Goal: Task Accomplishment & Management: Complete application form

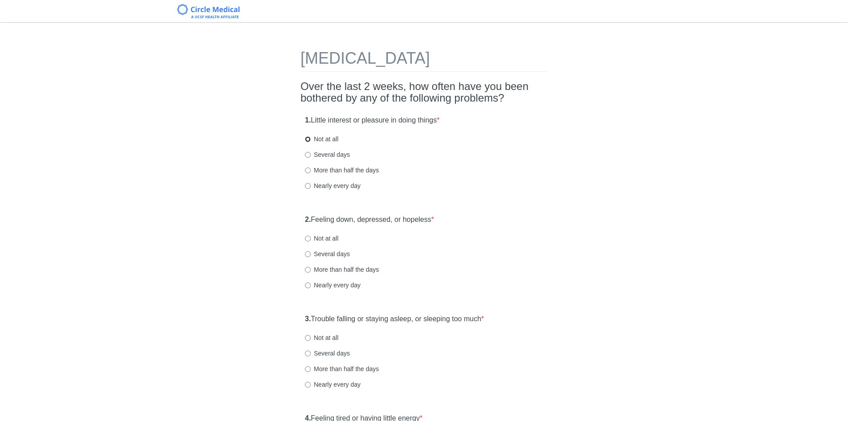
click at [308, 141] on input "Not at all" at bounding box center [308, 139] width 6 height 6
radio input "true"
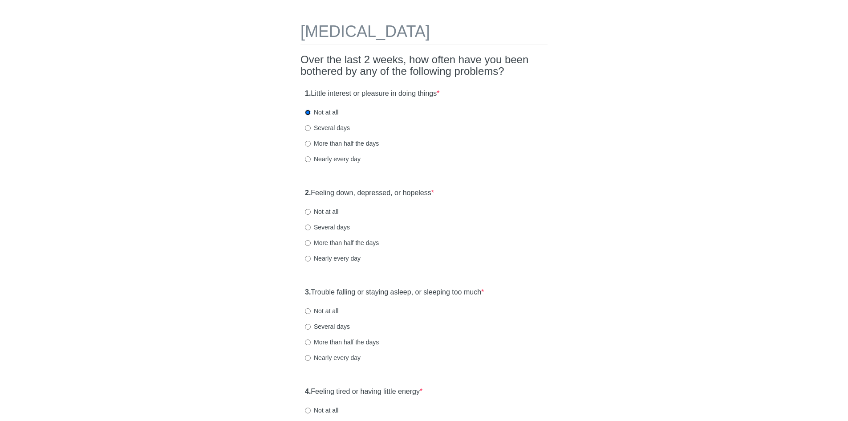
scroll to position [89, 0]
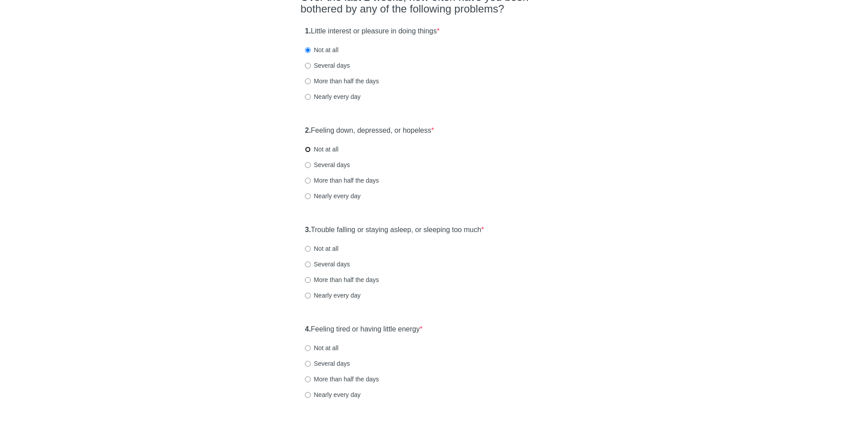
click at [306, 146] on input "Not at all" at bounding box center [308, 149] width 6 height 6
radio input "true"
click at [308, 164] on input "Several days" at bounding box center [308, 165] width 6 height 6
radio input "true"
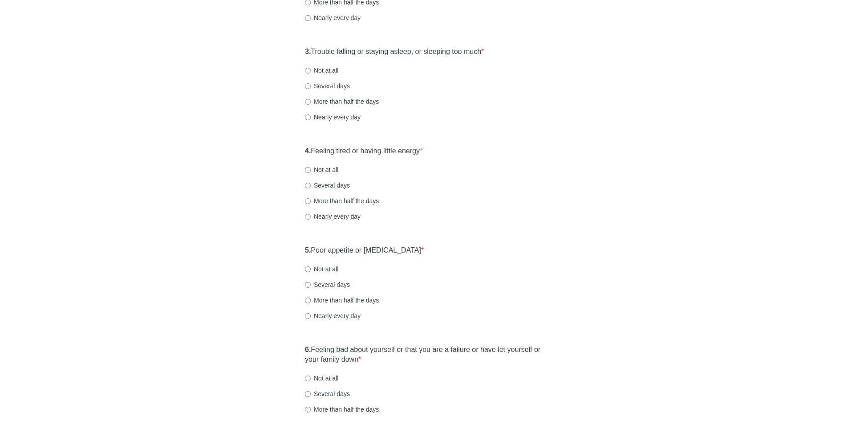
scroll to position [223, 0]
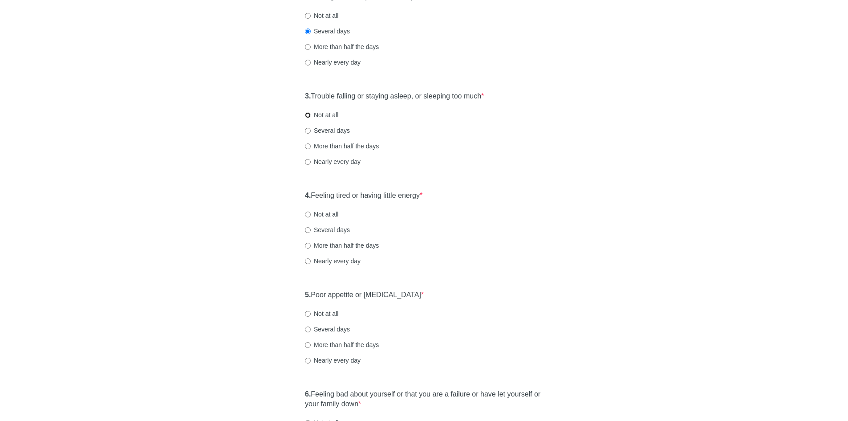
drag, startPoint x: 309, startPoint y: 114, endPoint x: 330, endPoint y: 120, distance: 22.1
click at [309, 115] on input "Not at all" at bounding box center [308, 115] width 6 height 6
radio input "true"
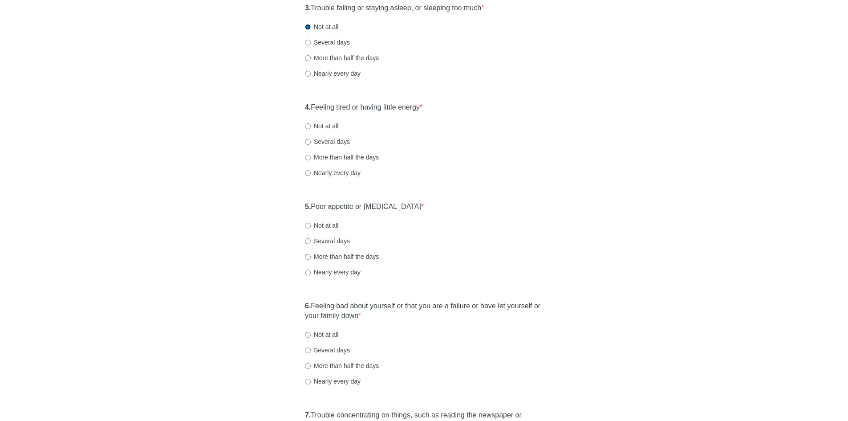
scroll to position [312, 0]
click at [307, 156] on input "More than half the days" at bounding box center [308, 157] width 6 height 6
radio input "true"
click at [309, 122] on label "Not at all" at bounding box center [321, 125] width 33 height 9
click at [309, 122] on input "Not at all" at bounding box center [308, 125] width 6 height 6
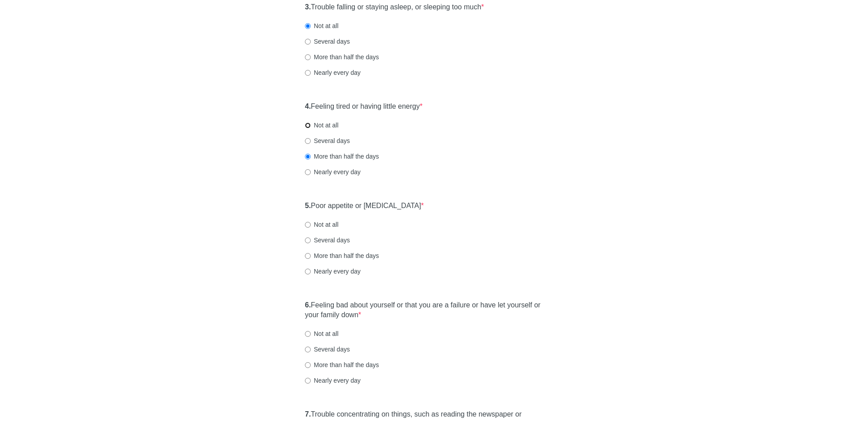
radio input "true"
click at [305, 227] on input "Not at all" at bounding box center [308, 225] width 6 height 6
radio input "true"
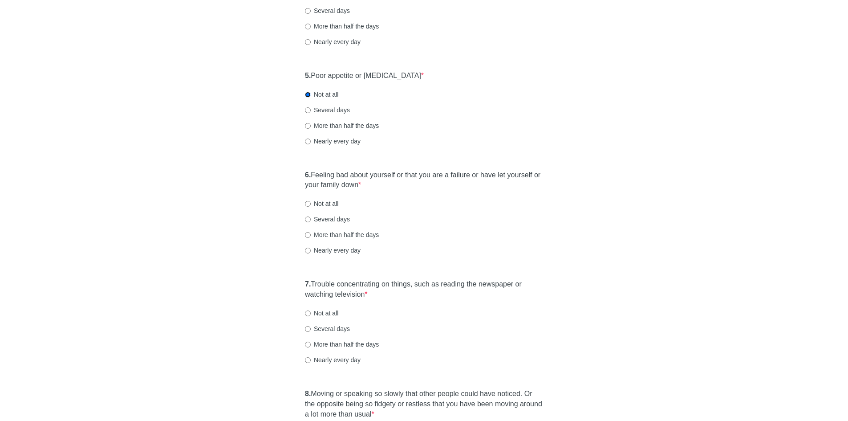
scroll to position [445, 0]
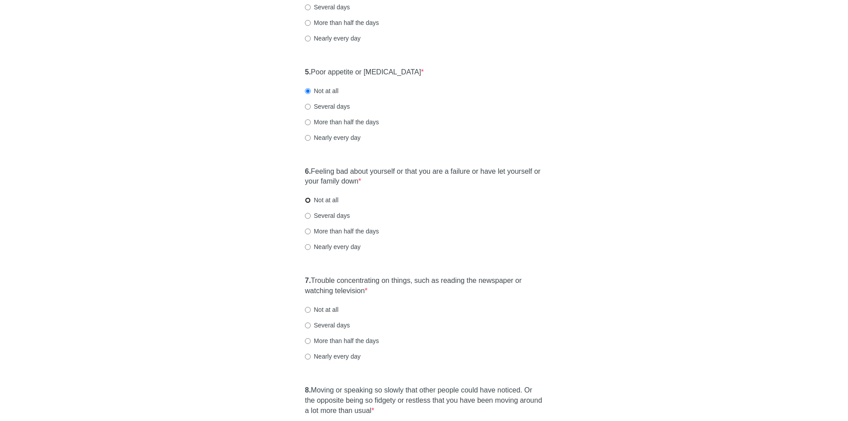
click at [309, 201] on input "Not at all" at bounding box center [308, 200] width 6 height 6
radio input "true"
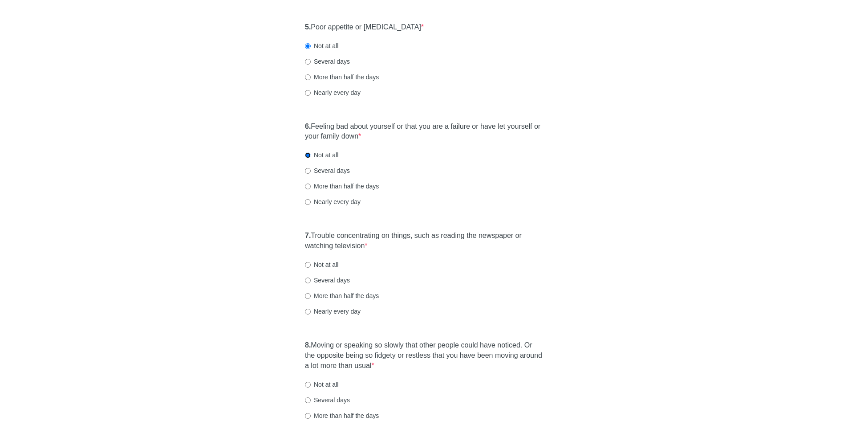
scroll to position [490, 0]
click at [304, 266] on div "7. Trouble concentrating on things, such as reading the newspaper or watching t…" at bounding box center [424, 278] width 247 height 103
click at [307, 265] on input "Not at all" at bounding box center [308, 265] width 6 height 6
radio input "true"
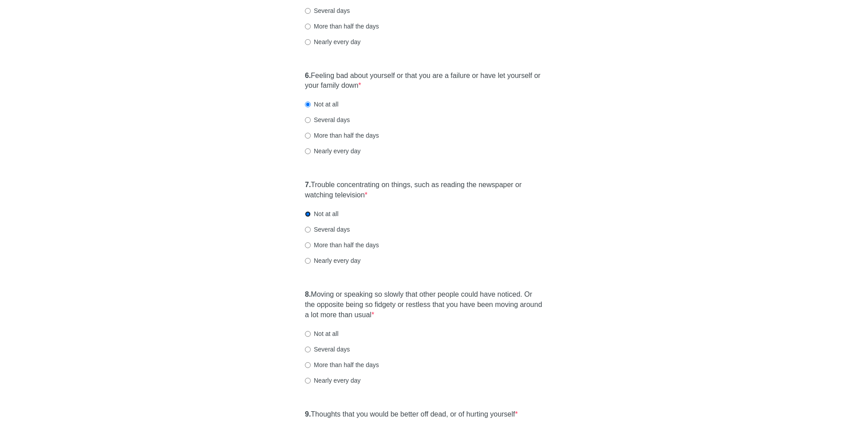
scroll to position [623, 0]
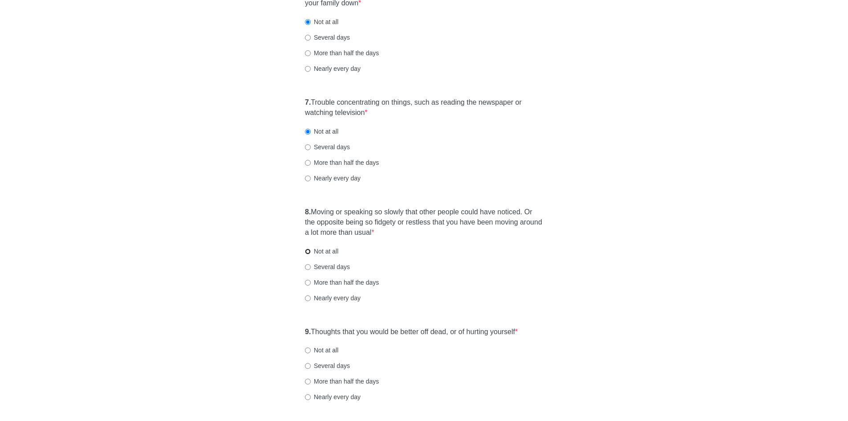
click at [306, 252] on input "Not at all" at bounding box center [308, 251] width 6 height 6
radio input "true"
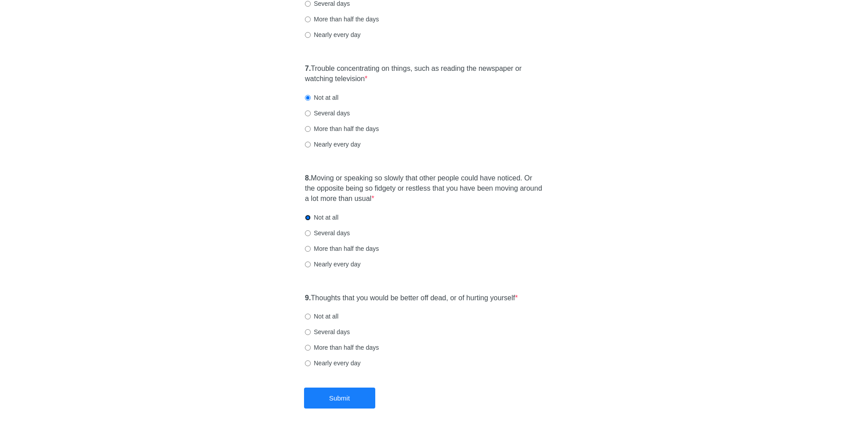
scroll to position [699, 0]
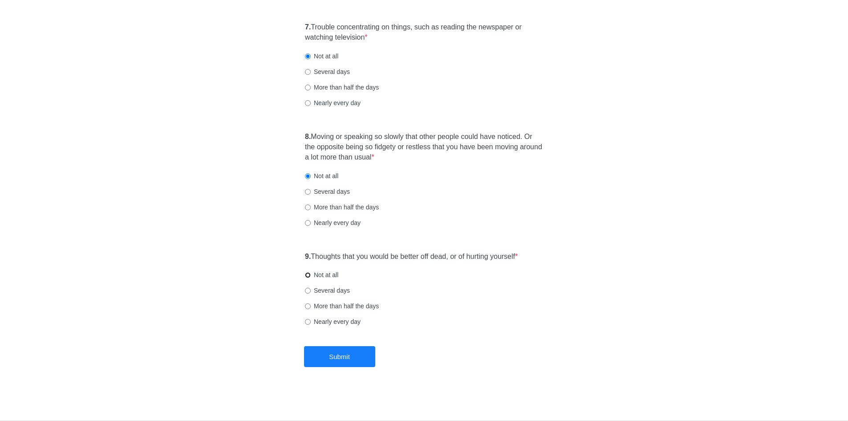
click at [309, 274] on input "Not at all" at bounding box center [308, 275] width 6 height 6
radio input "true"
click at [312, 73] on label "Several days" at bounding box center [327, 71] width 45 height 9
click at [311, 73] on input "Several days" at bounding box center [308, 72] width 6 height 6
radio input "true"
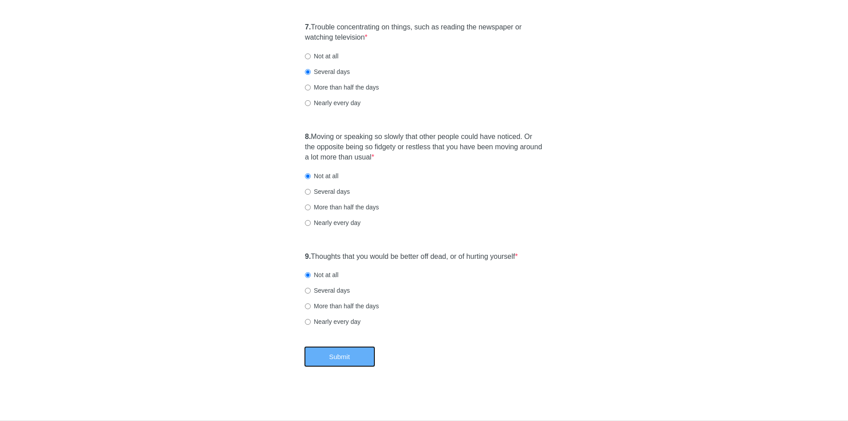
click at [343, 349] on button "Submit" at bounding box center [339, 356] width 71 height 21
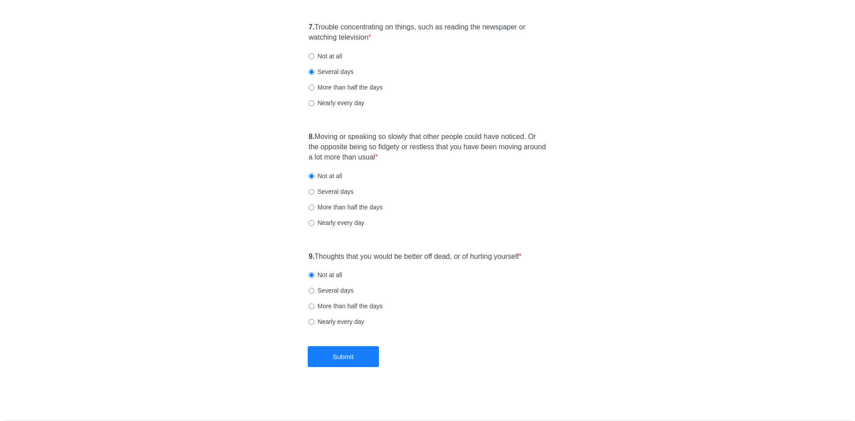
scroll to position [0, 0]
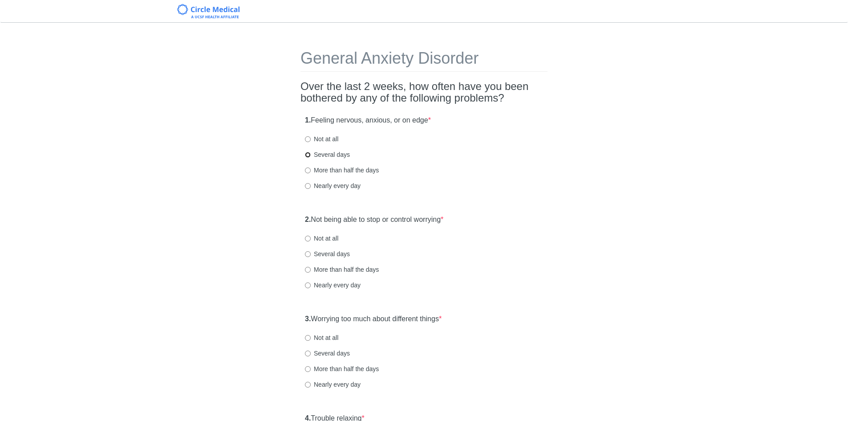
click at [306, 153] on input "Several days" at bounding box center [308, 155] width 6 height 6
radio input "true"
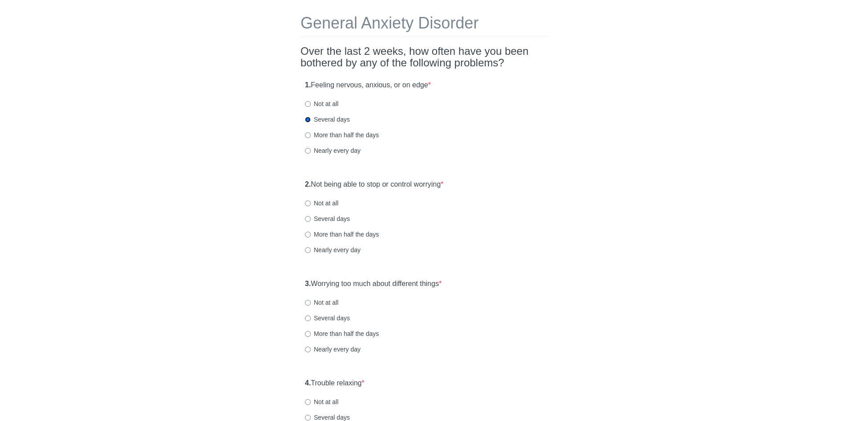
scroll to position [89, 0]
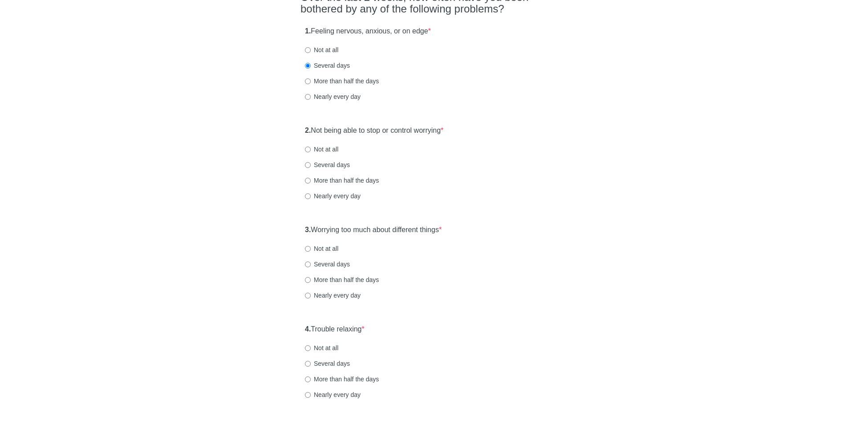
click at [307, 77] on label "More than half the days" at bounding box center [342, 81] width 74 height 9
click at [307, 78] on input "More than half the days" at bounding box center [308, 81] width 6 height 6
radio input "true"
click at [307, 179] on input "More than half the days" at bounding box center [308, 181] width 6 height 6
radio input "true"
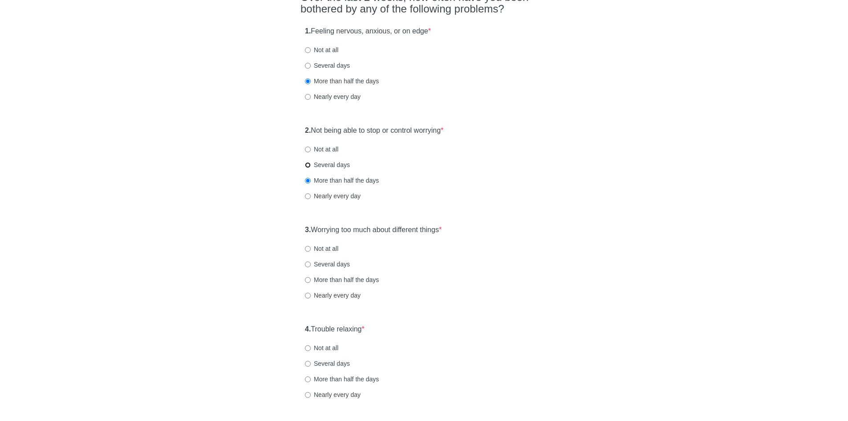
click at [306, 163] on input "Several days" at bounding box center [308, 165] width 6 height 6
radio input "true"
click at [308, 180] on input "More than half the days" at bounding box center [308, 181] width 6 height 6
radio input "true"
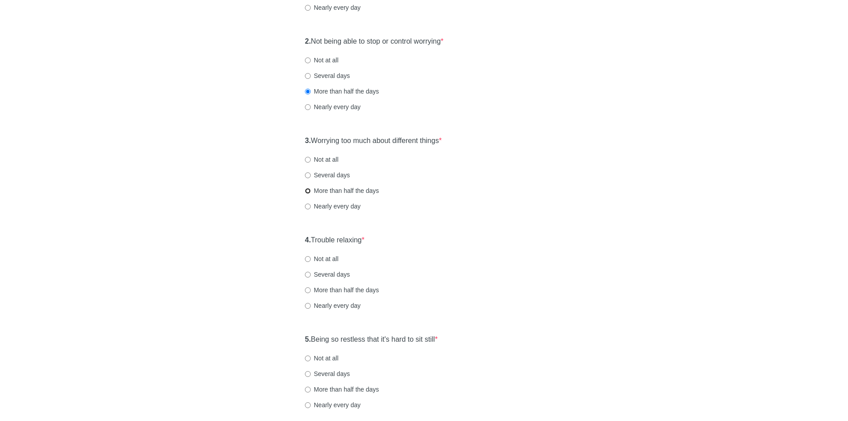
click at [307, 190] on input "More than half the days" at bounding box center [308, 191] width 6 height 6
radio input "true"
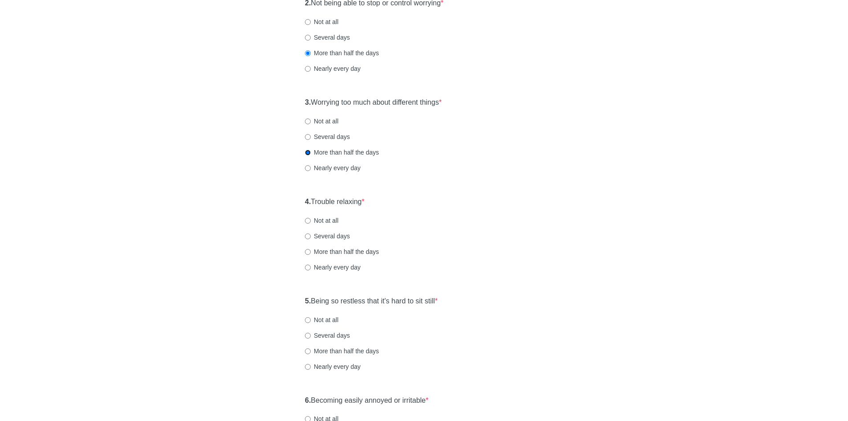
scroll to position [267, 0]
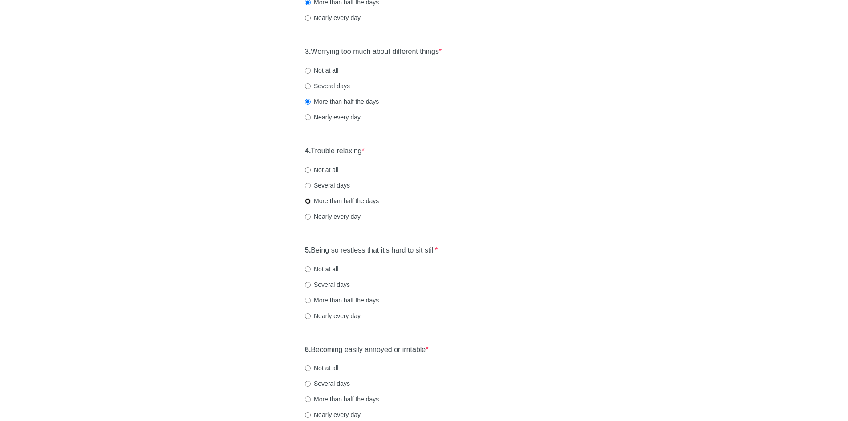
click at [308, 201] on input "More than half the days" at bounding box center [308, 201] width 6 height 6
radio input "true"
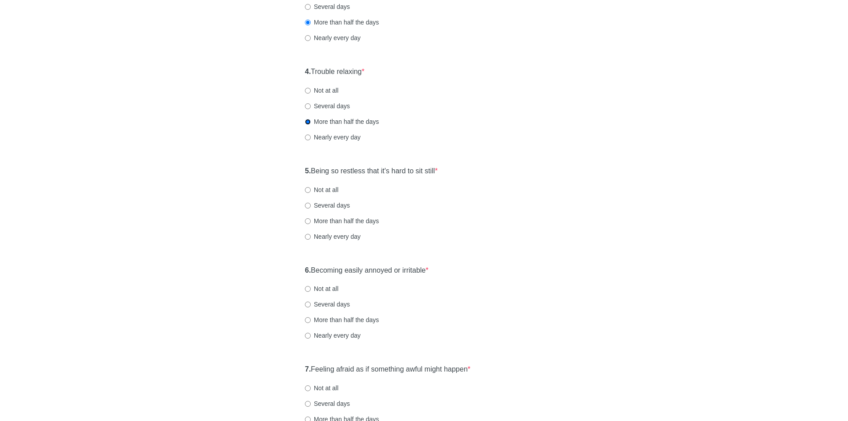
scroll to position [356, 0]
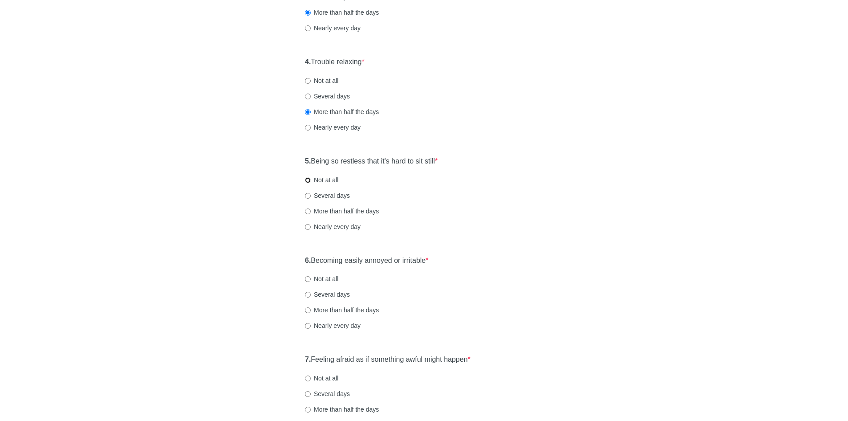
click at [305, 183] on input "Not at all" at bounding box center [308, 180] width 6 height 6
radio input "true"
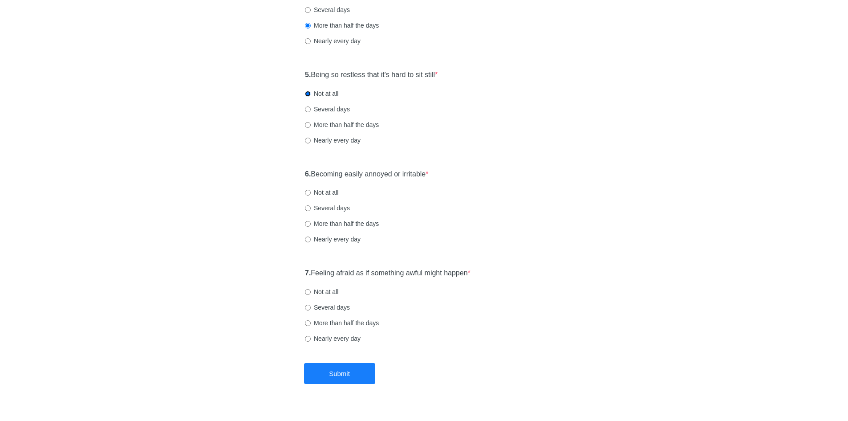
scroll to position [445, 0]
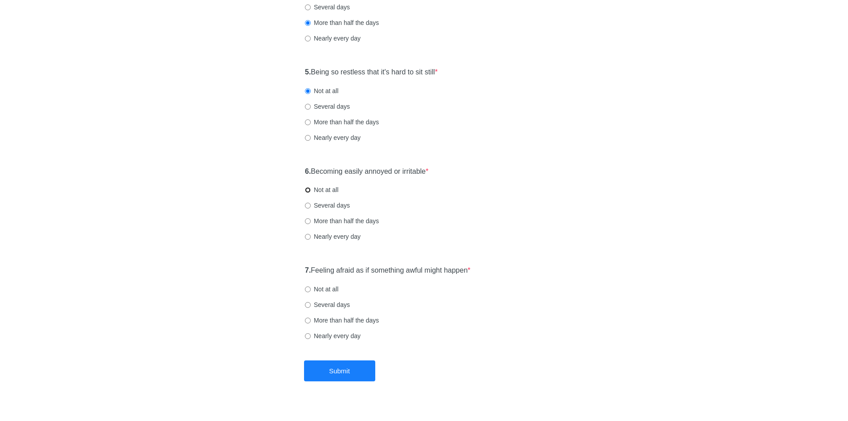
click at [306, 191] on input "Not at all" at bounding box center [308, 190] width 6 height 6
radio input "true"
click at [308, 106] on input "Several days" at bounding box center [308, 107] width 6 height 6
radio input "true"
click at [307, 220] on input "More than half the days" at bounding box center [308, 221] width 6 height 6
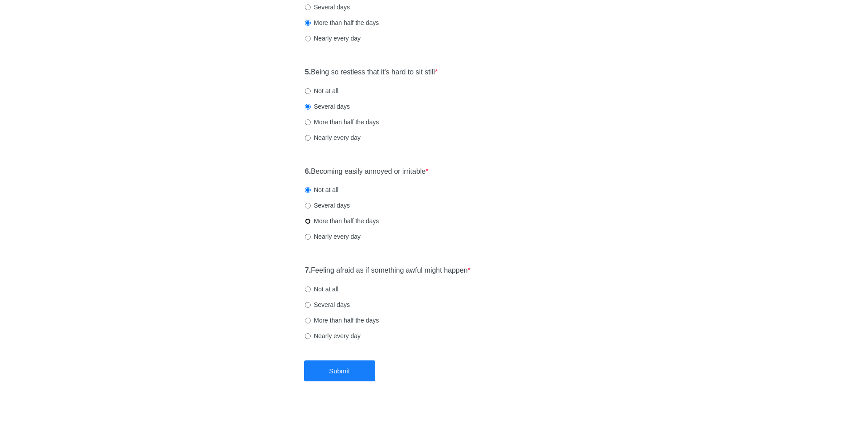
radio input "true"
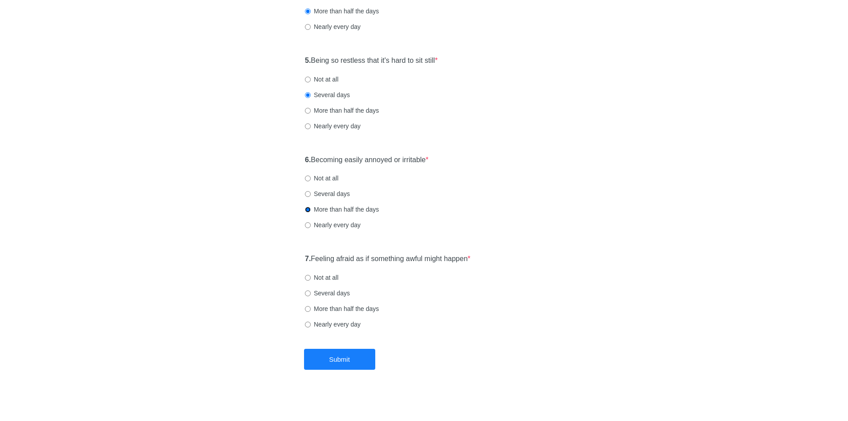
scroll to position [459, 0]
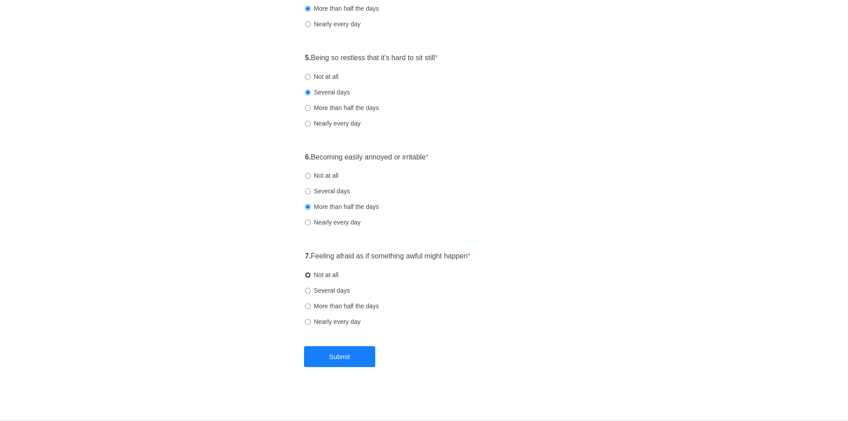
click at [309, 277] on input "Not at all" at bounding box center [308, 275] width 6 height 6
radio input "true"
click at [309, 290] on input "Several days" at bounding box center [308, 291] width 6 height 6
radio input "true"
click at [351, 356] on button "Submit" at bounding box center [339, 356] width 71 height 21
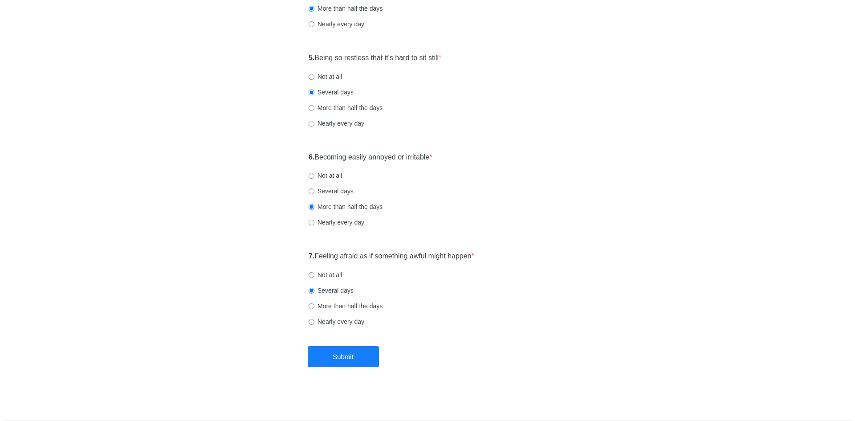
scroll to position [0, 0]
